Goal: Task Accomplishment & Management: Use online tool/utility

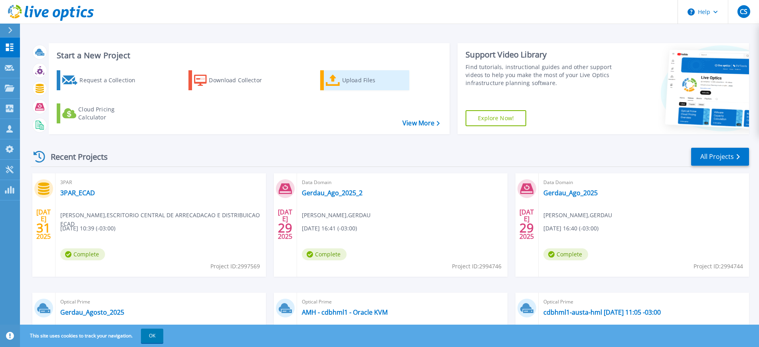
click at [360, 81] on div "Upload Files" at bounding box center [374, 80] width 64 height 16
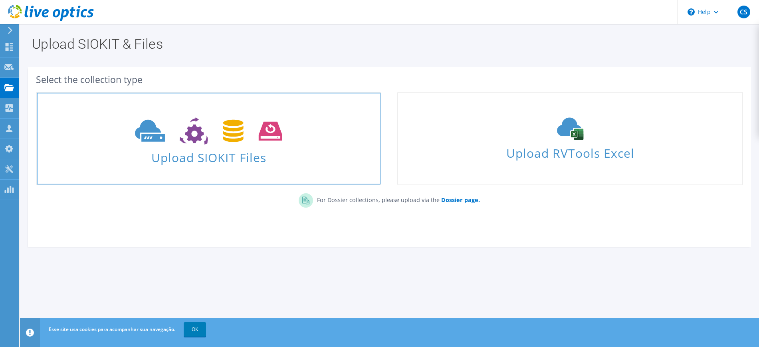
click at [228, 159] on span "Upload SIOKIT Files" at bounding box center [209, 155] width 344 height 17
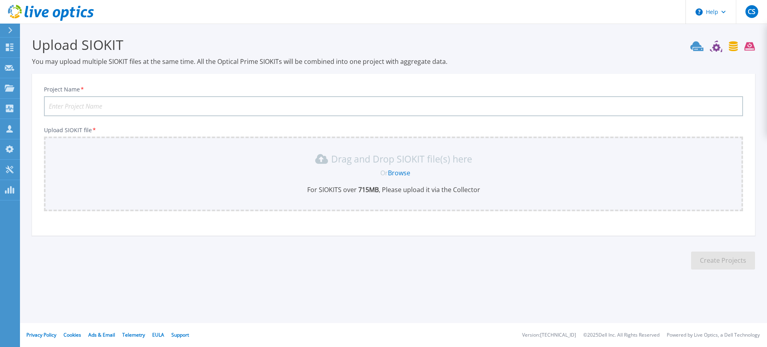
click at [85, 103] on input "Project Name *" at bounding box center [393, 106] width 699 height 20
click at [397, 169] on link "Browse" at bounding box center [399, 172] width 22 height 9
